Goal: Information Seeking & Learning: Learn about a topic

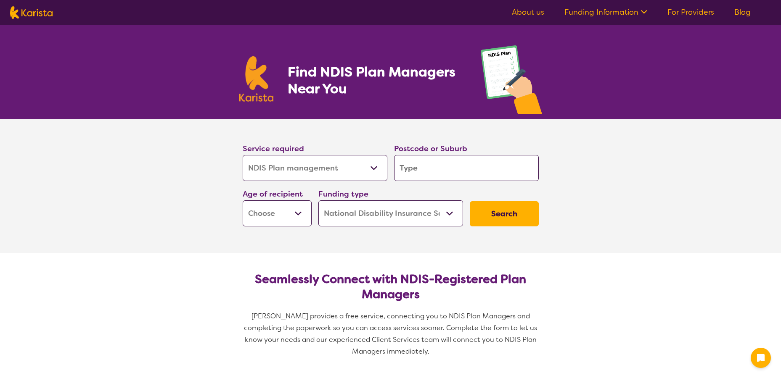
select select "NDIS Plan management"
select select "NDIS"
select select "NDIS Plan management"
select select "NDIS"
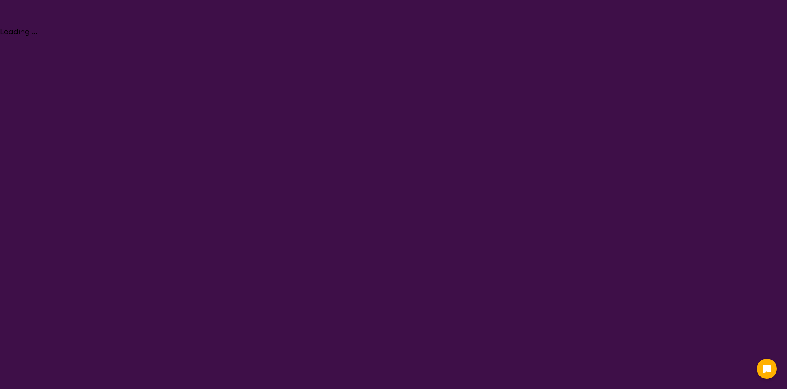
select select "Behaviour support"
select select "NDIS"
select select "Behaviour support"
select select "NDIS"
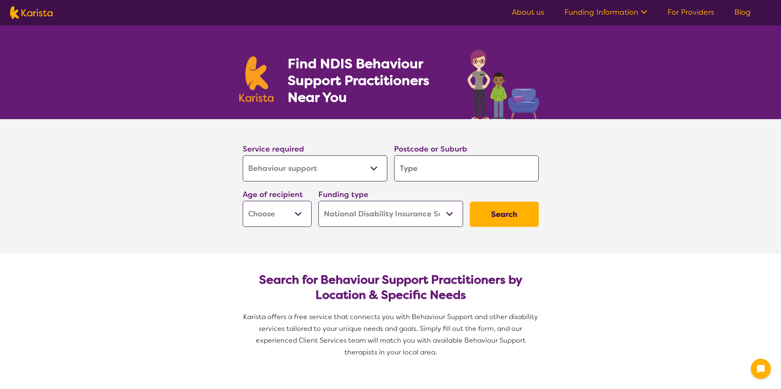
click at [436, 172] on input "search" at bounding box center [466, 168] width 145 height 26
type input "6"
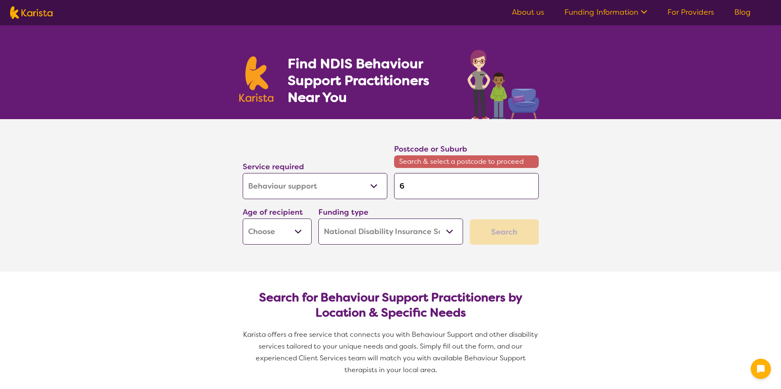
type input "60"
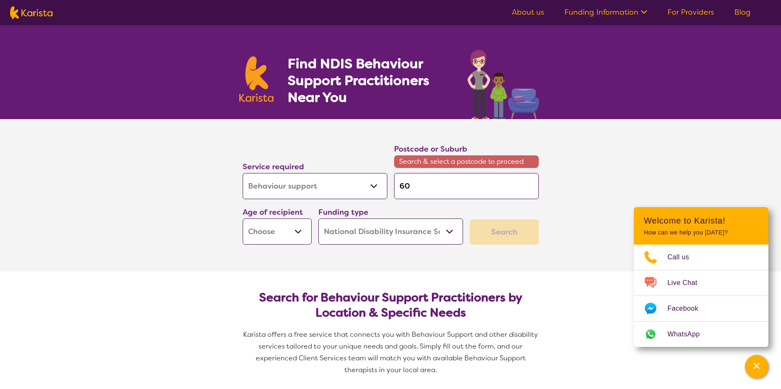
type input "603"
type input "6036"
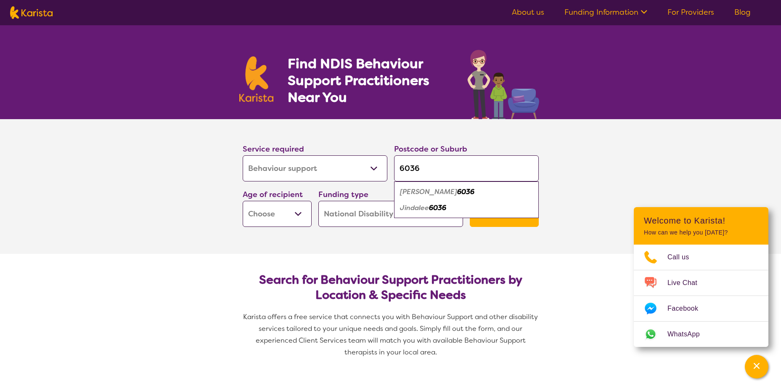
type input "6036"
click at [418, 194] on em "[PERSON_NAME]" at bounding box center [428, 191] width 57 height 9
click at [255, 216] on select "Early Childhood - 0 to 9 Child - 10 to 11 Adolescent - 12 to 17 Adult - 18 to 6…" at bounding box center [277, 214] width 69 height 26
select select "CH"
click at [243, 201] on select "Early Childhood - 0 to 9 Child - 10 to 11 Adolescent - 12 to 17 Adult - 18 to 6…" at bounding box center [277, 214] width 69 height 26
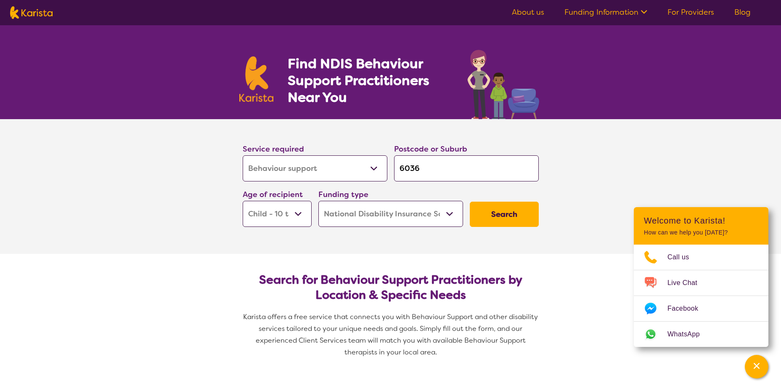
select select "CH"
click at [301, 218] on select "Early Childhood - 0 to 9 Child - 10 to 11 Adolescent - 12 to 17 Adult - 18 to 6…" at bounding box center [277, 214] width 69 height 26
click at [243, 201] on select "Early Childhood - 0 to 9 Child - 10 to 11 Adolescent - 12 to 17 Adult - 18 to 6…" at bounding box center [277, 214] width 69 height 26
click at [519, 219] on button "Search" at bounding box center [504, 213] width 69 height 25
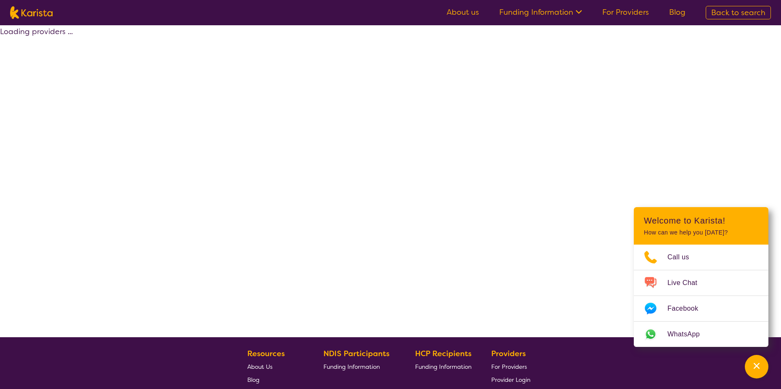
select select "by_score"
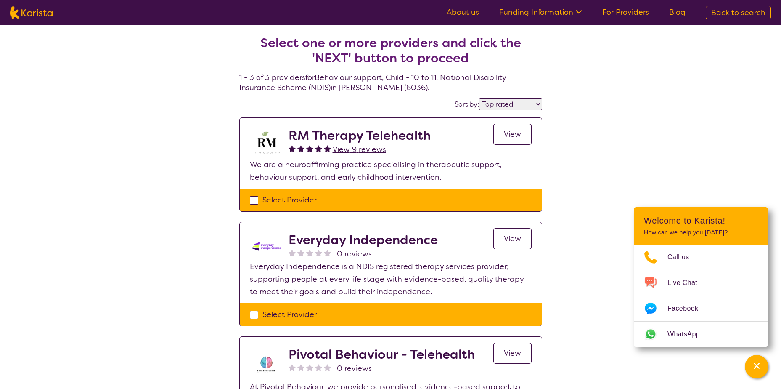
select select "Behaviour support"
select select "CH"
select select "NDIS"
select select "Behaviour support"
select select "CH"
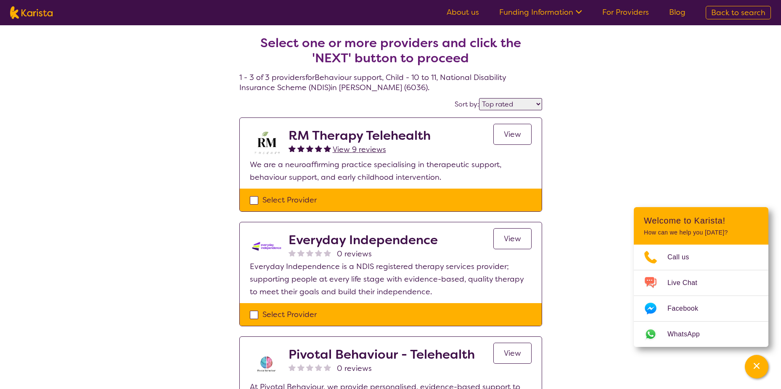
select select "NDIS"
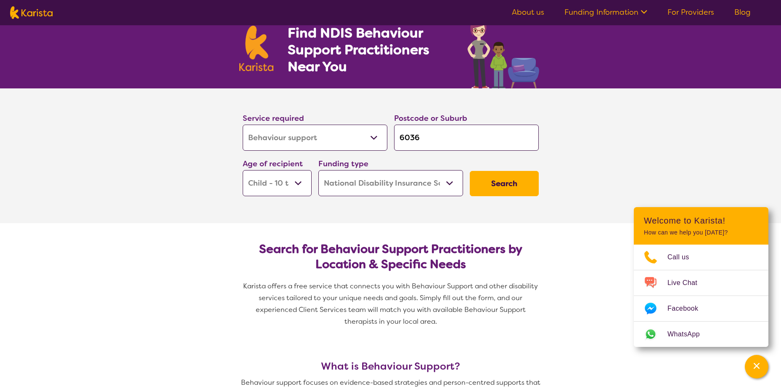
scroll to position [42, 0]
